Goal: Use online tool/utility

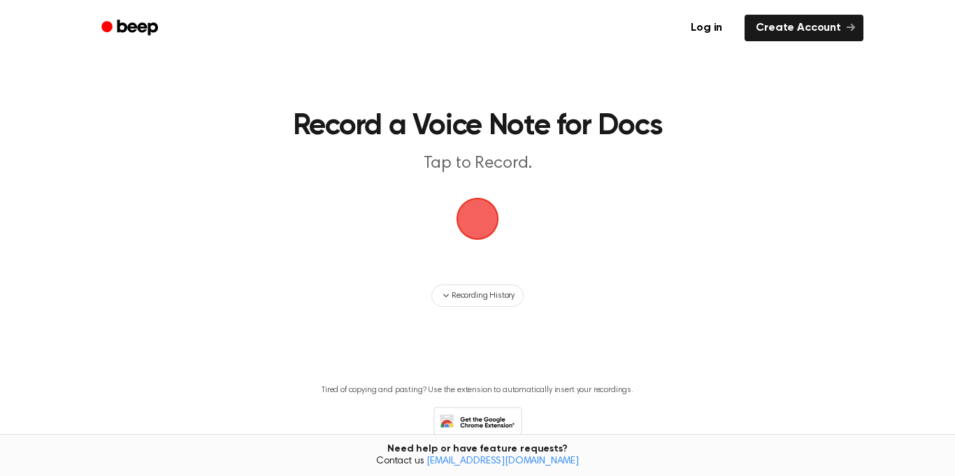
click at [486, 215] on span "button" at bounding box center [477, 218] width 45 height 45
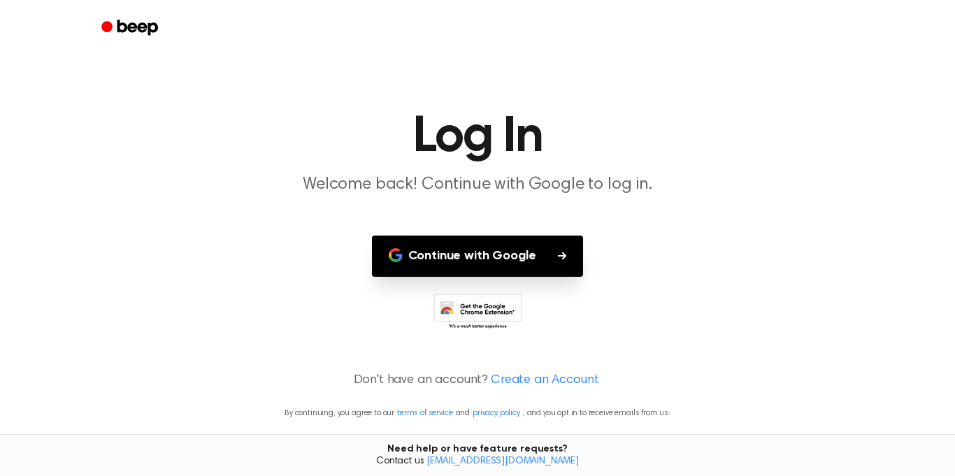
click at [468, 244] on button "Continue with Google" at bounding box center [478, 256] width 212 height 41
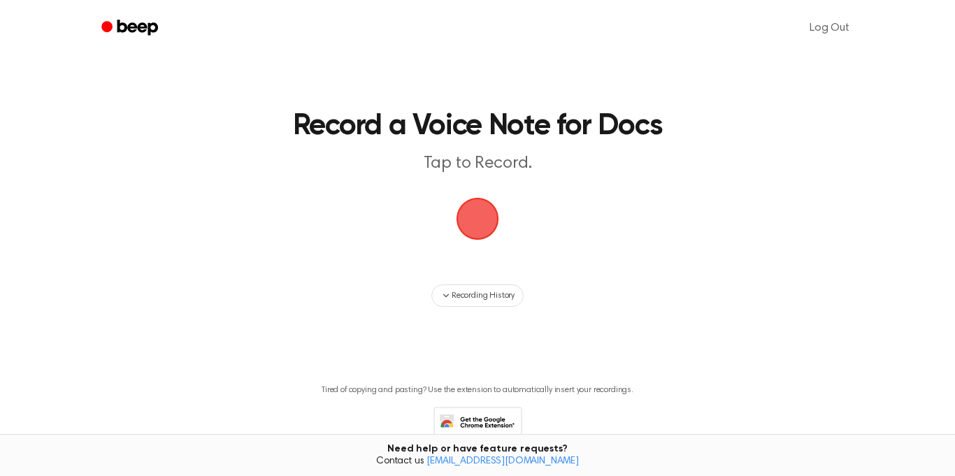
click at [463, 217] on span "button" at bounding box center [477, 219] width 52 height 52
click at [463, 217] on span "button" at bounding box center [477, 219] width 43 height 43
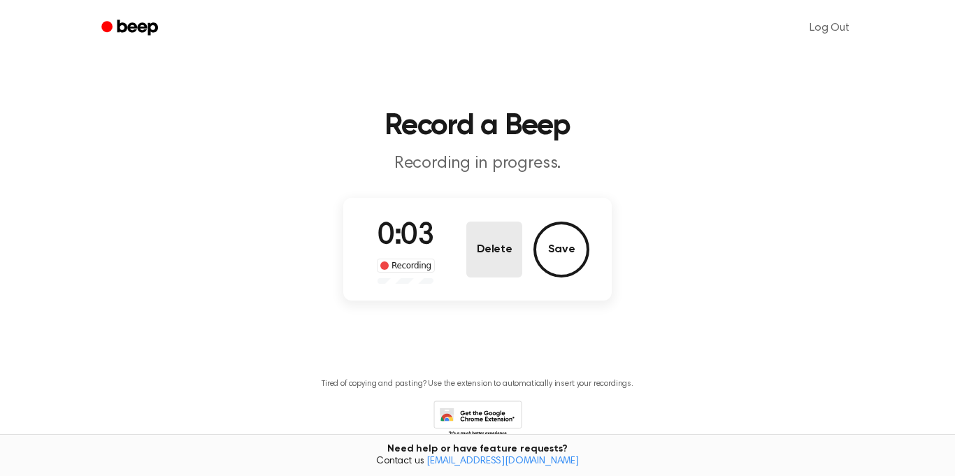
click at [500, 266] on button "Delete" at bounding box center [494, 250] width 56 height 56
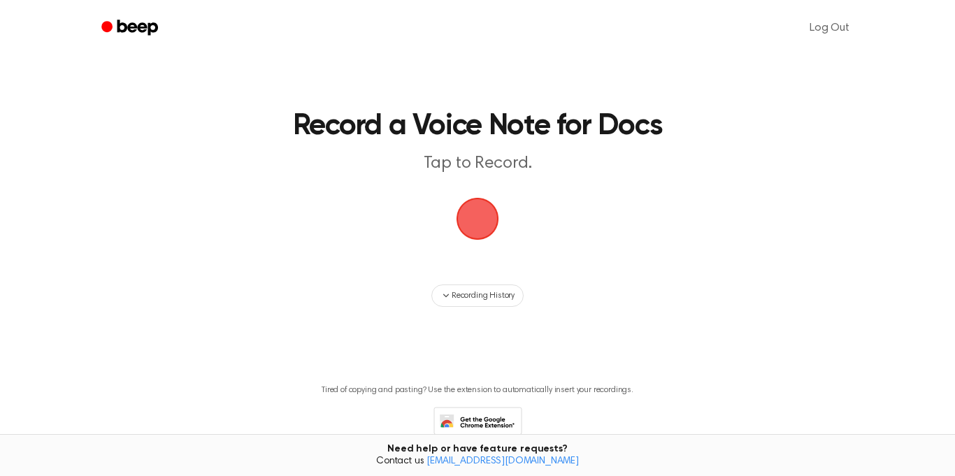
scroll to position [75, 0]
